Goal: Task Accomplishment & Management: Complete application form

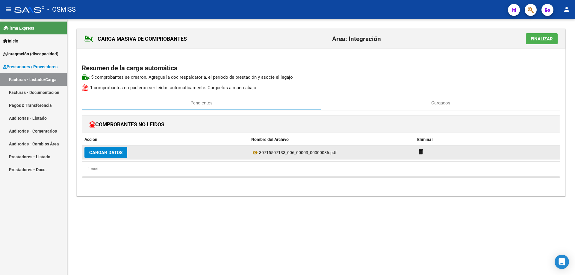
click at [107, 156] on button "Cargar Datos" at bounding box center [106, 152] width 43 height 11
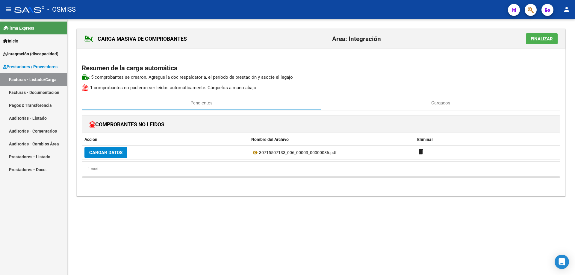
click at [309, 243] on mat-sidenav-content "CARGA MASIVA DE COMPROBANTES Area: Integración Finalizar Resumen de la carga au…" at bounding box center [321, 147] width 508 height 256
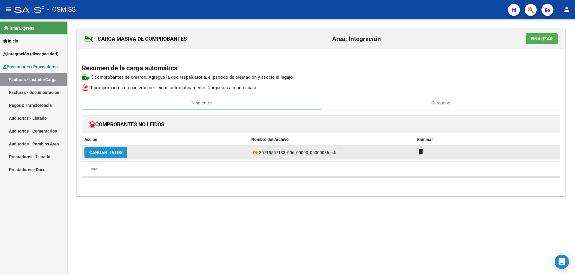
click at [105, 151] on span "Cargar Datos" at bounding box center [105, 152] width 33 height 5
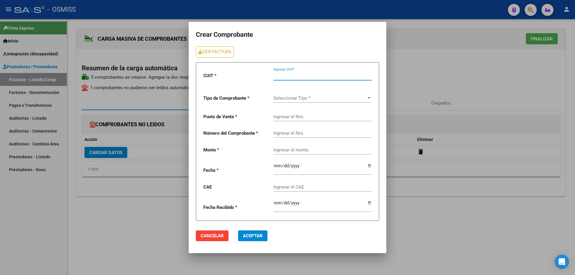
paste input "30-71550713-3"
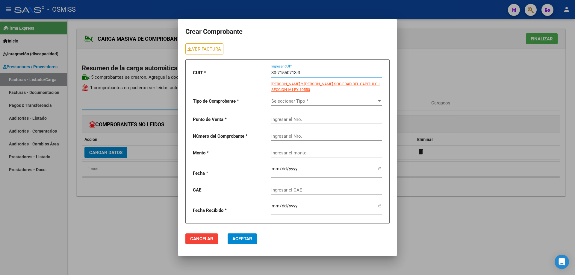
type input "30-71550713-3"
click at [283, 100] on span "Seleccionar Tipo *" at bounding box center [325, 101] width 106 height 5
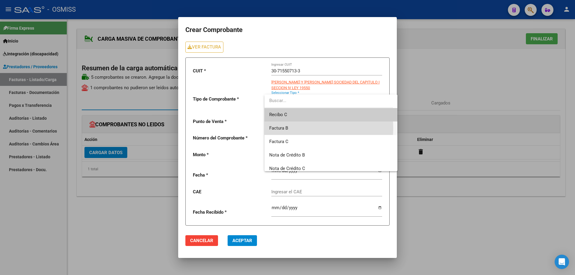
click at [290, 128] on span "Factura B" at bounding box center [330, 128] width 123 height 13
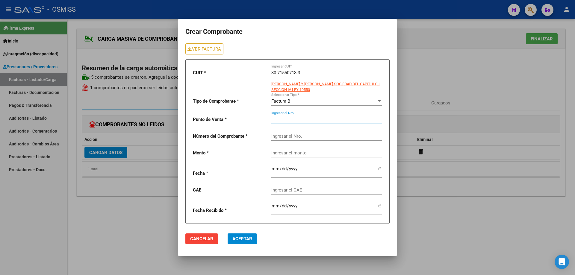
click at [287, 118] on input "Ingresar el Nro." at bounding box center [327, 119] width 111 height 5
type input "3"
click at [284, 137] on input "Ingresar el Nro." at bounding box center [327, 136] width 111 height 5
type input "86"
click at [284, 153] on div "Ingresar el monto" at bounding box center [327, 151] width 111 height 13
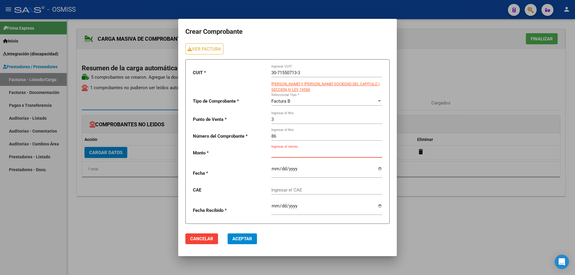
paste input "475830.36"
type input "475830.36"
click at [272, 167] on input "date" at bounding box center [327, 172] width 111 height 10
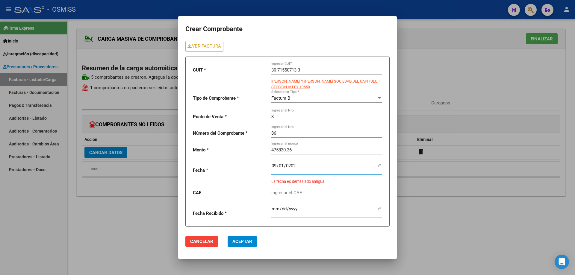
type input "[DATE]"
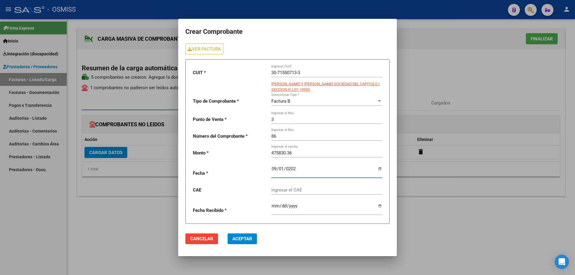
click at [279, 190] on input "Ingresar el CAE" at bounding box center [327, 190] width 111 height 5
paste input "75353819092911"
type input "75353819092911"
click at [237, 241] on span "Aceptar" at bounding box center [243, 238] width 20 height 5
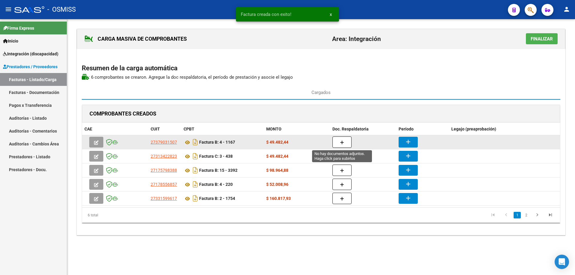
click at [338, 142] on button "button" at bounding box center [342, 142] width 19 height 11
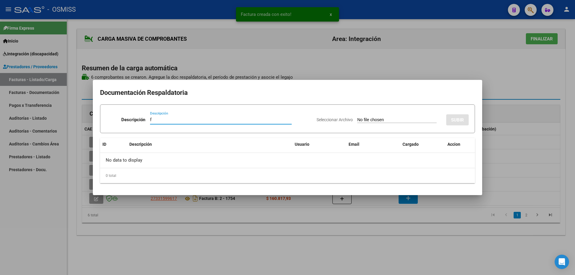
type input "f"
click at [358, 120] on input "Seleccionar Archivo" at bounding box center [397, 120] width 79 height 6
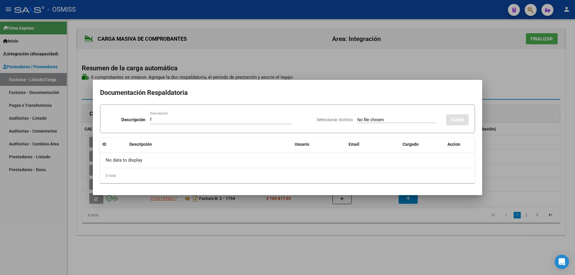
type input "C:\fakepath\IMG_2025_8_27_16_0_22_97635 (2 archivos fusionados).pdf"
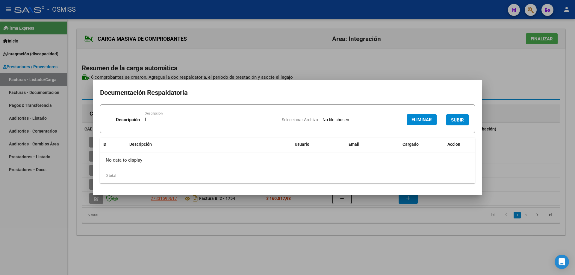
click at [459, 116] on button "SUBIR" at bounding box center [458, 119] width 22 height 11
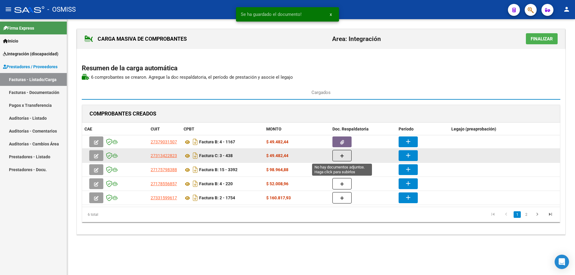
click at [344, 158] on icon "button" at bounding box center [342, 156] width 4 height 4
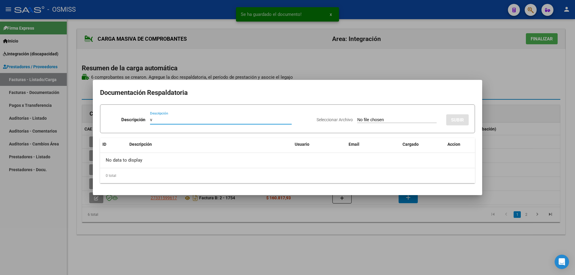
type input "v"
click at [358, 121] on input "Seleccionar Archivo" at bounding box center [397, 120] width 79 height 6
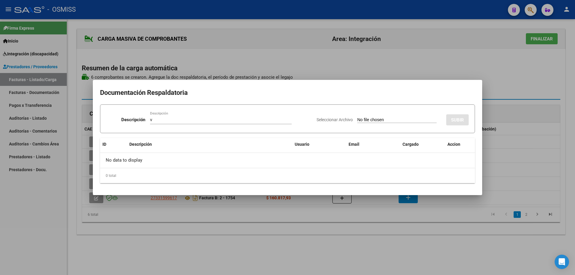
type input "C:\fakepath\IMG_2025_8_27_16_0_28_90470 (2 archivos fusionados).pdf"
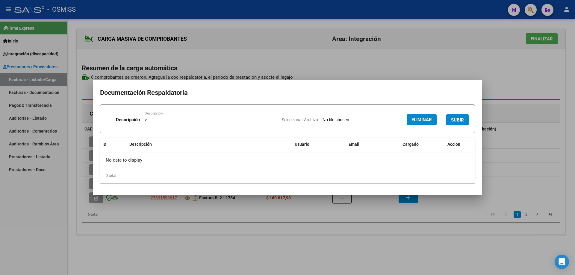
click at [456, 122] on span "SUBIR" at bounding box center [457, 119] width 13 height 5
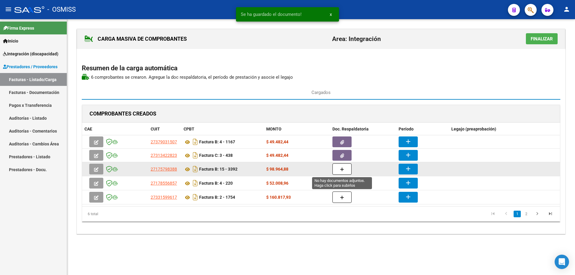
click at [340, 171] on button "button" at bounding box center [342, 169] width 19 height 11
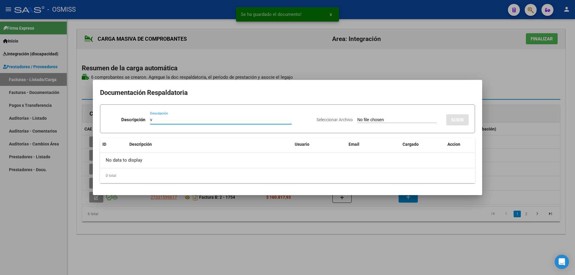
type input "v"
click at [354, 117] on div "Seleccionar Archivo SUBIR" at bounding box center [393, 119] width 152 height 18
click at [358, 119] on input "Seleccionar Archivo" at bounding box center [397, 120] width 79 height 6
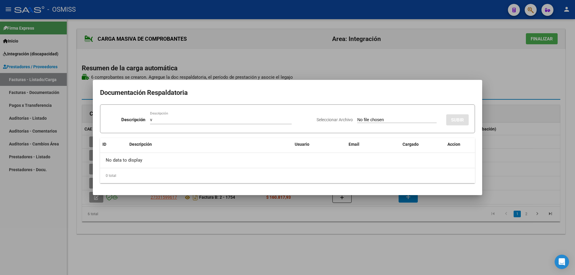
type input "C:\fakepath\IMG_2025_8_27_16_0_16_99242 (2 archivos fusionados).pdf"
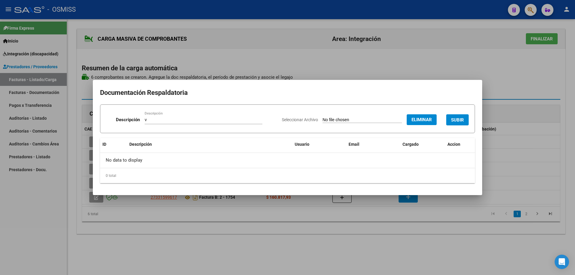
click at [452, 116] on button "SUBIR" at bounding box center [458, 119] width 22 height 11
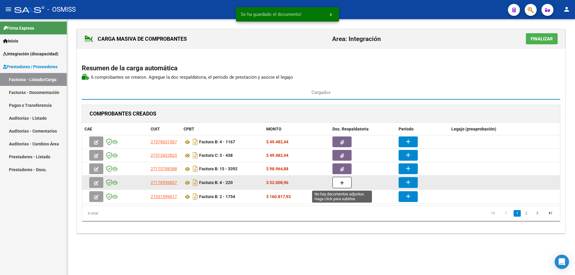
click at [343, 183] on icon "button" at bounding box center [342, 183] width 4 height 4
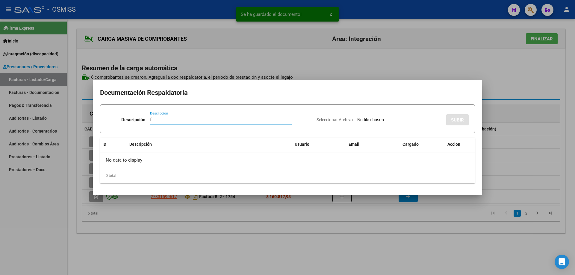
type input "f"
click at [371, 123] on div "Seleccionar Archivo SUBIR" at bounding box center [393, 119] width 152 height 18
click at [370, 121] on input "Seleccionar Archivo" at bounding box center [397, 120] width 79 height 6
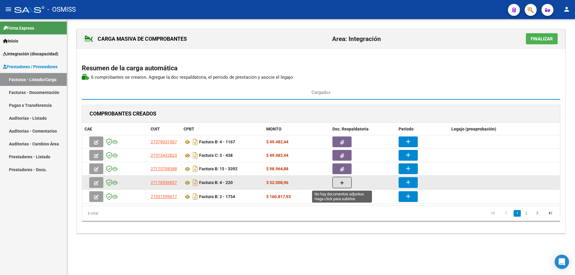
click at [343, 183] on icon "button" at bounding box center [342, 183] width 4 height 4
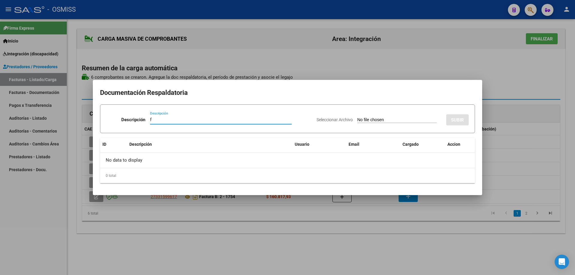
type input "f"
click at [358, 120] on input "Seleccionar Archivo" at bounding box center [397, 120] width 79 height 6
type input "C:\fakepath\ASISTCAPIGLIONIB0825.pdf"
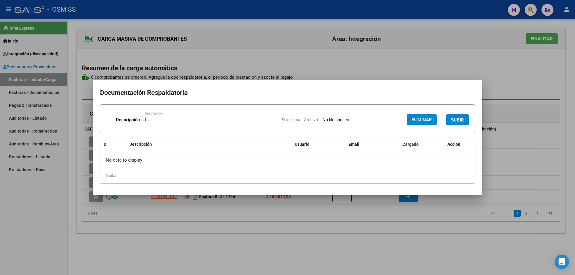
click at [460, 115] on button "SUBIR" at bounding box center [458, 119] width 22 height 11
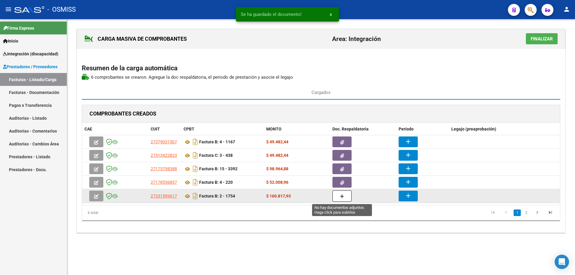
click at [347, 195] on button "button" at bounding box center [342, 196] width 19 height 11
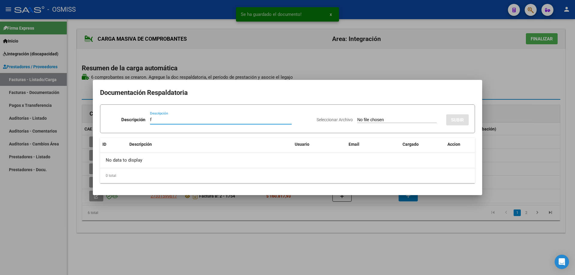
type input "f"
click at [358, 120] on input "Seleccionar Archivo" at bounding box center [397, 120] width 79 height 6
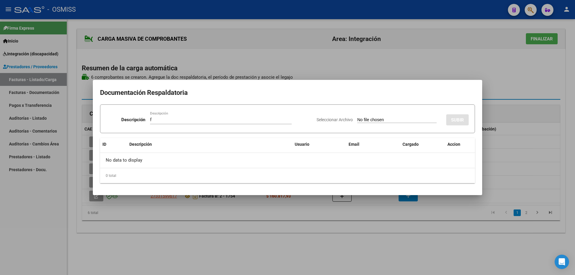
type input "C:\fakepath\CamScanner_25-08-2025_14.58[1].pdf"
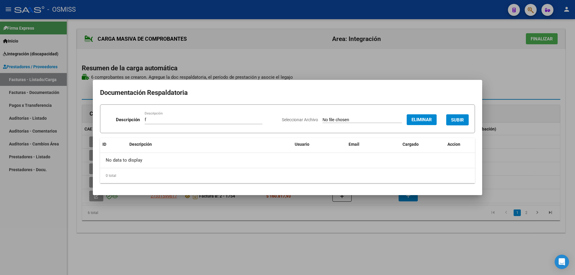
click at [459, 116] on button "SUBIR" at bounding box center [458, 119] width 22 height 11
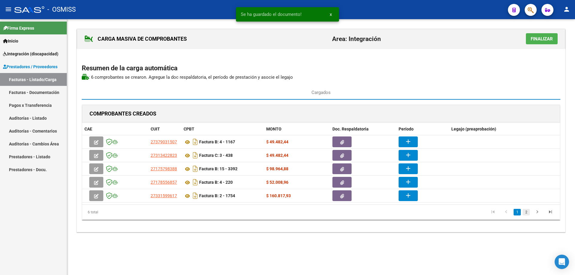
click at [527, 213] on link "2" at bounding box center [526, 212] width 7 height 7
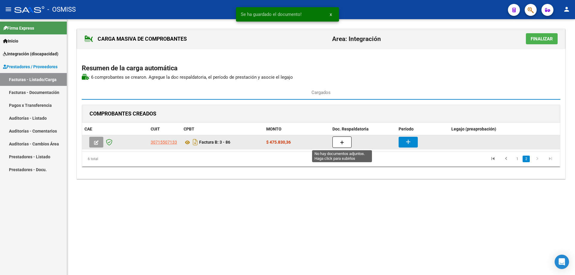
click at [338, 144] on button "button" at bounding box center [342, 142] width 19 height 11
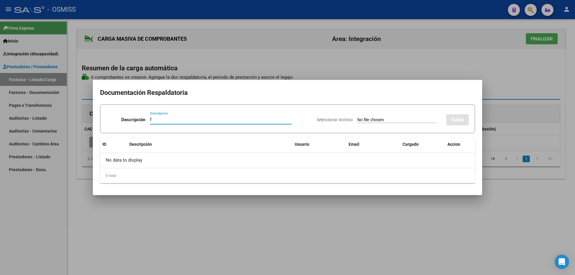
type input "f"
click at [358, 120] on input "Seleccionar Archivo" at bounding box center [397, 120] width 79 height 6
type input "C:\fakepath\IMG_2025_8_27_16_1_19_42965.pdf"
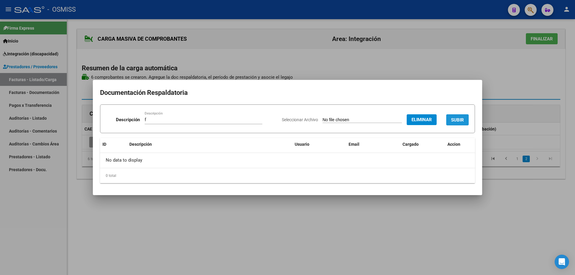
click at [458, 116] on button "SUBIR" at bounding box center [458, 119] width 22 height 11
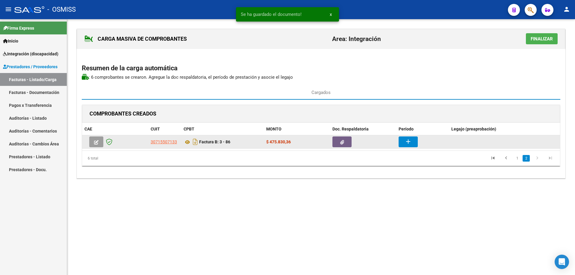
click at [412, 142] on button "add" at bounding box center [408, 142] width 19 height 11
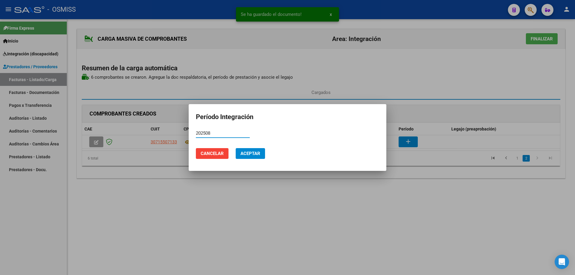
drag, startPoint x: 215, startPoint y: 132, endPoint x: 162, endPoint y: 136, distance: 54.1
click at [162, 136] on div "Se ha guardado el documento! x Período Integración 202508 Período (AAAAMM) Canc…" at bounding box center [287, 137] width 575 height 275
type input "202508"
click at [261, 154] on button "Aceptar" at bounding box center [250, 153] width 29 height 11
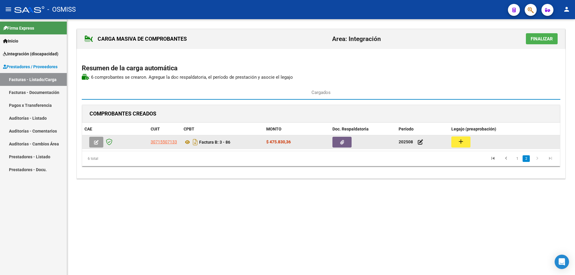
click at [468, 143] on button "add" at bounding box center [461, 142] width 19 height 11
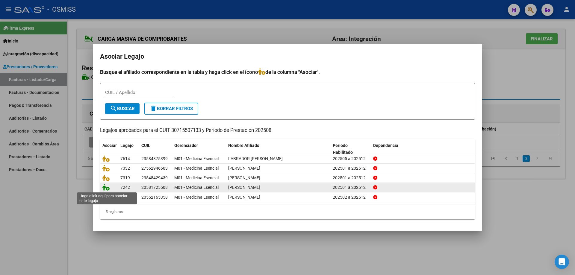
click at [105, 189] on icon at bounding box center [106, 187] width 7 height 7
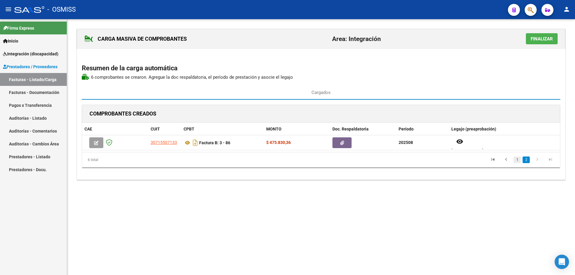
click at [517, 159] on link "1" at bounding box center [517, 160] width 7 height 7
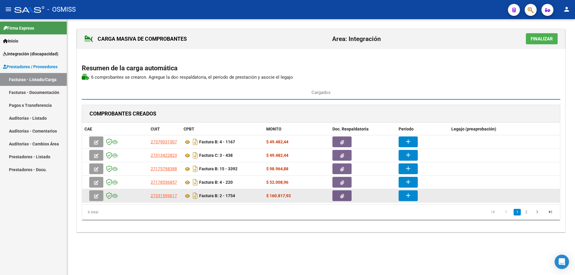
click at [403, 198] on button "add" at bounding box center [408, 196] width 19 height 11
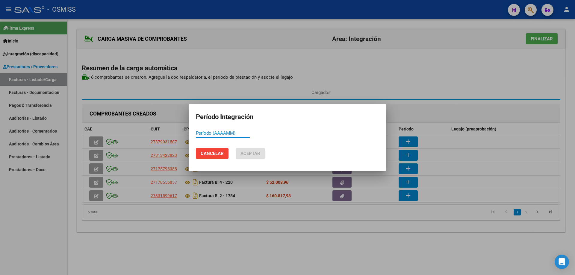
paste input "202508"
type input "202508"
click at [246, 153] on span "Aceptar" at bounding box center [251, 153] width 20 height 5
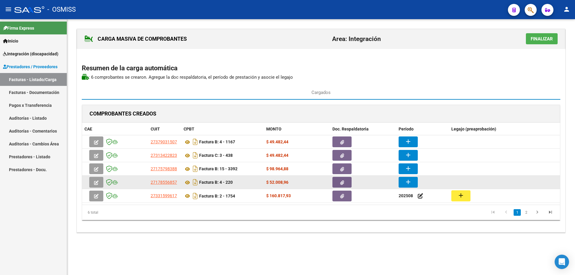
click at [408, 179] on mat-icon "add" at bounding box center [408, 182] width 7 height 7
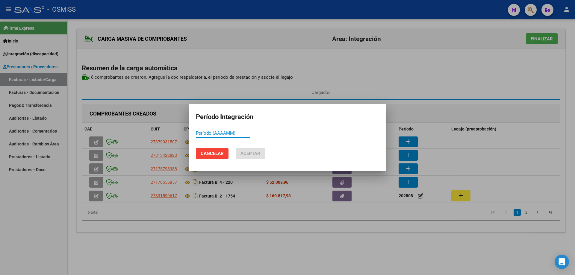
paste input "202508"
type input "202508"
click at [253, 154] on span "Aceptar" at bounding box center [251, 153] width 20 height 5
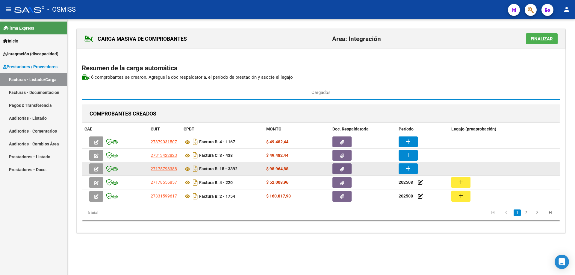
click at [410, 170] on mat-icon "add" at bounding box center [408, 168] width 7 height 7
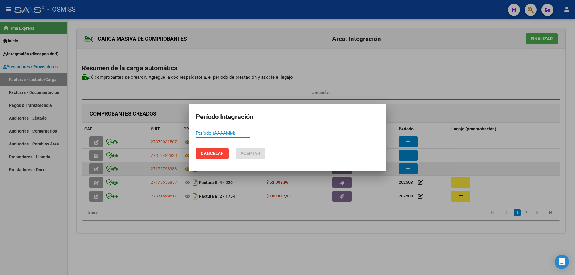
paste input "202508"
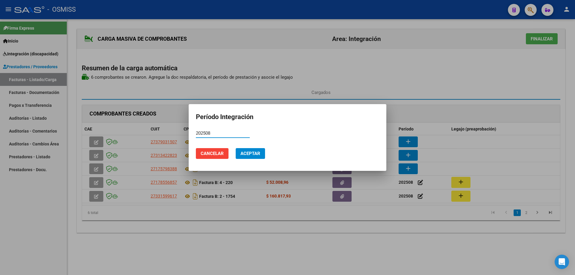
type input "202508"
click at [254, 151] on span "Aceptar" at bounding box center [251, 153] width 20 height 5
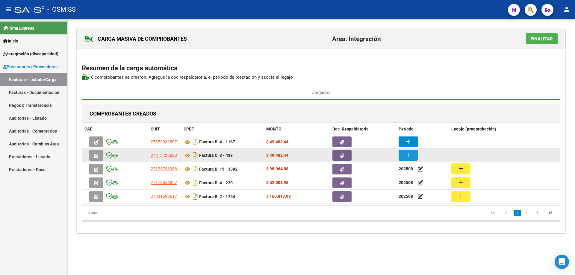
click at [406, 157] on mat-icon "add" at bounding box center [408, 155] width 7 height 7
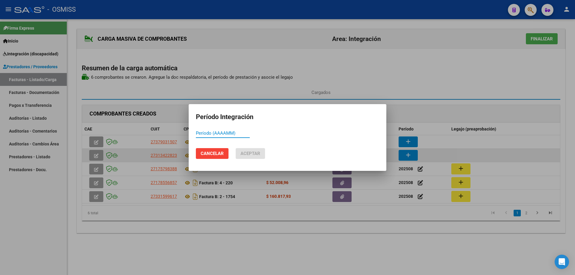
paste input "202508"
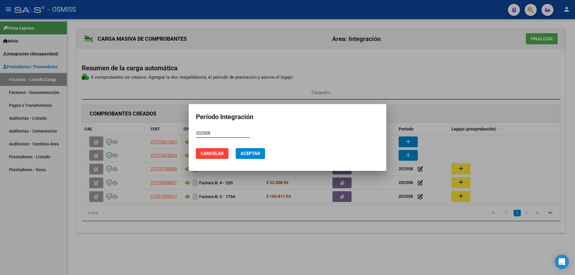
type input "202508"
click at [245, 154] on span "Aceptar" at bounding box center [251, 153] width 20 height 5
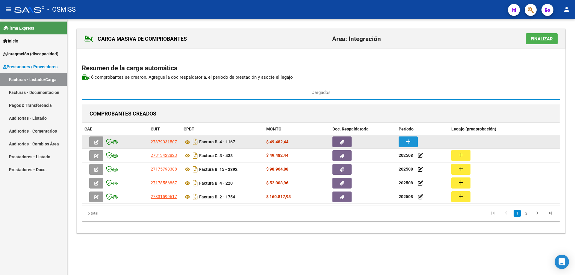
click at [414, 138] on button "add" at bounding box center [408, 142] width 19 height 11
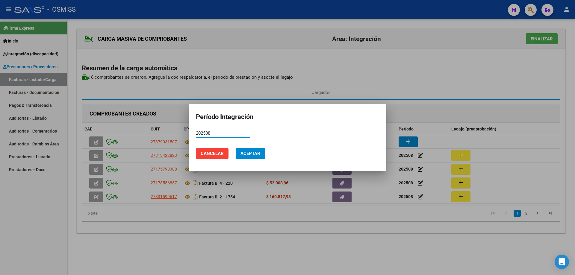
type input "202508"
click at [256, 153] on span "Aceptar" at bounding box center [251, 153] width 20 height 5
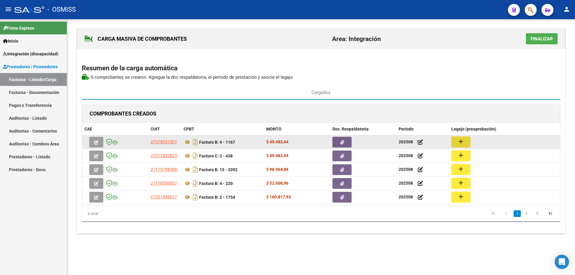
click at [459, 141] on mat-icon "add" at bounding box center [461, 141] width 7 height 7
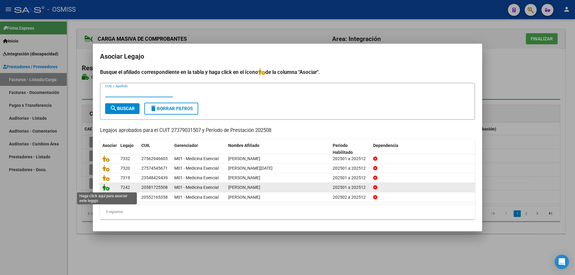
click at [105, 188] on icon at bounding box center [106, 187] width 7 height 7
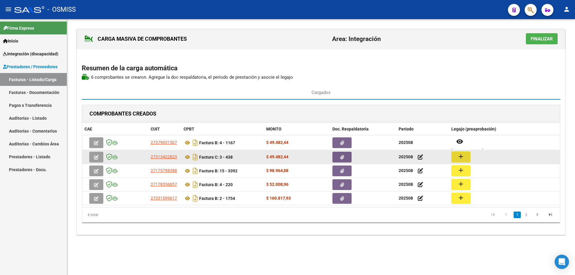
click at [460, 159] on mat-icon "add" at bounding box center [461, 156] width 7 height 7
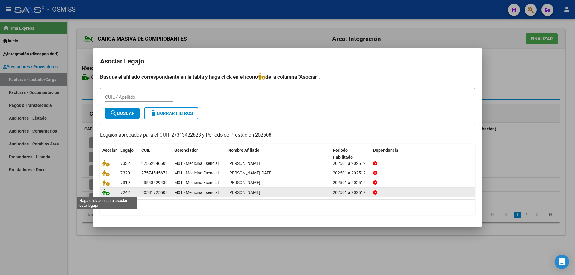
click at [107, 194] on icon at bounding box center [106, 192] width 7 height 7
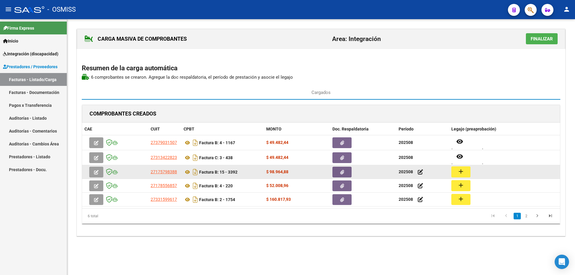
click at [460, 171] on mat-icon "add" at bounding box center [461, 171] width 7 height 7
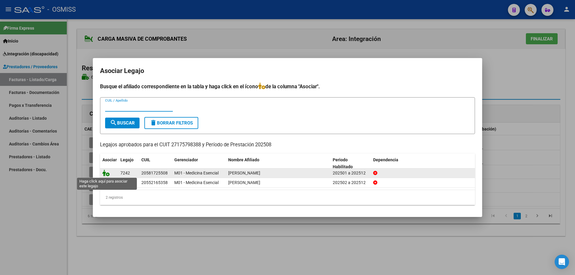
click at [105, 172] on icon at bounding box center [106, 173] width 7 height 7
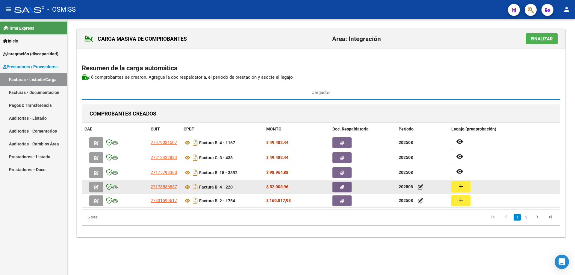
click at [468, 186] on button "add" at bounding box center [461, 187] width 19 height 11
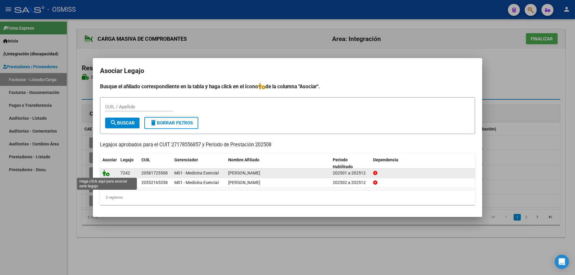
click at [108, 173] on icon at bounding box center [106, 173] width 7 height 7
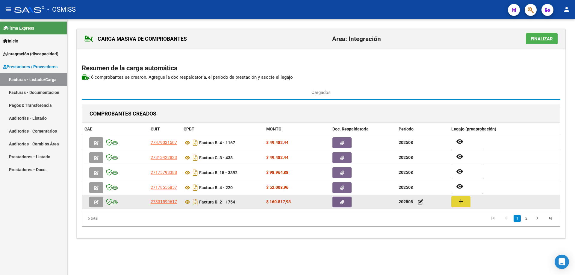
click at [462, 203] on mat-icon "add" at bounding box center [461, 201] width 7 height 7
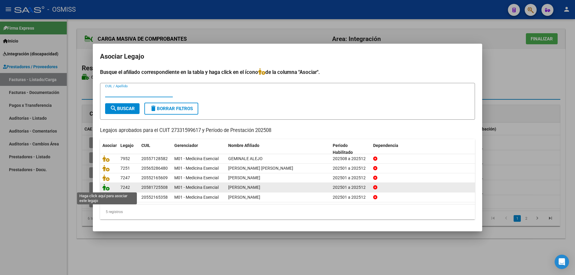
click at [108, 187] on icon at bounding box center [106, 187] width 7 height 7
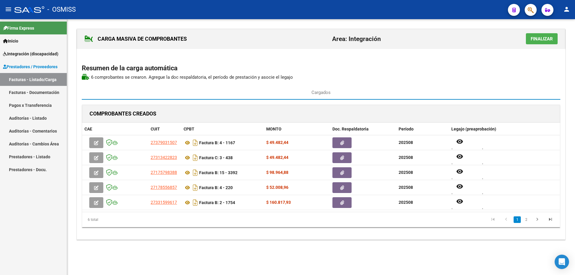
click at [542, 41] on span "Finalizar" at bounding box center [542, 38] width 22 height 5
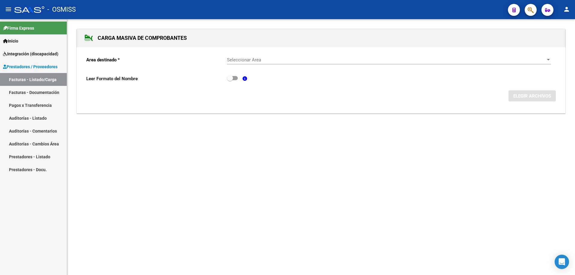
click at [278, 60] on span "Seleccionar Area" at bounding box center [386, 59] width 319 height 5
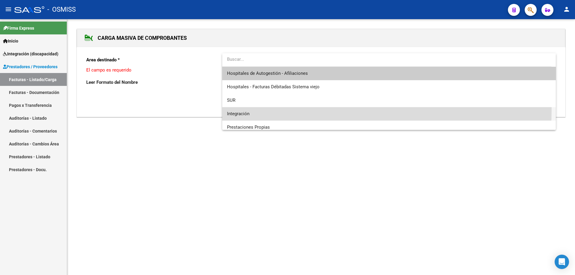
click at [267, 108] on span "Integración" at bounding box center [389, 113] width 324 height 13
